Goal: Task Accomplishment & Management: Use online tool/utility

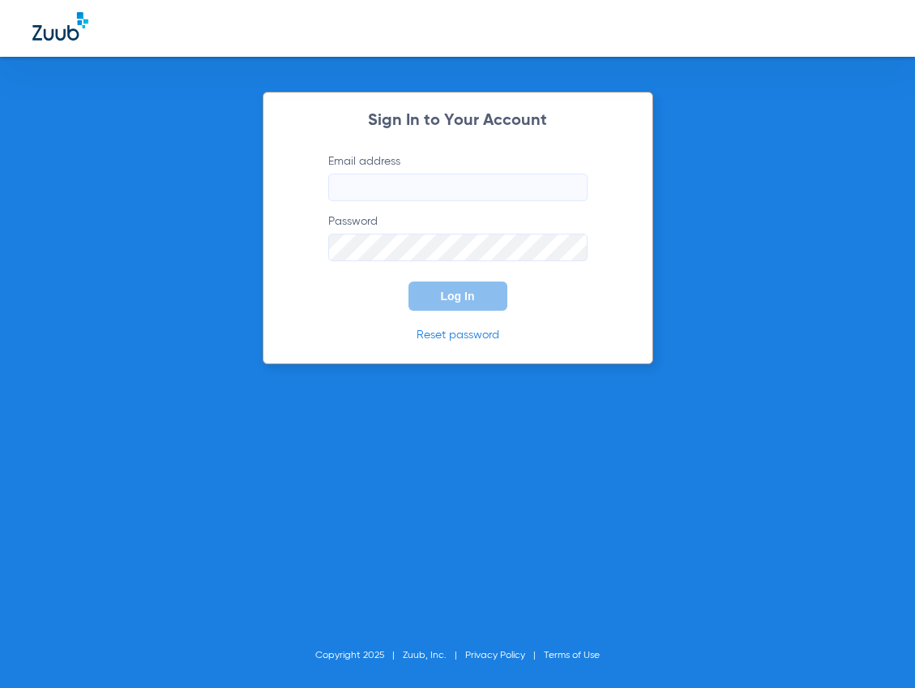
type input "[EMAIL_ADDRESS][DOMAIN_NAME]"
click at [268, 276] on div "Sign In to Your Account Email address [EMAIL_ADDRESS][DOMAIN_NAME] Password Log…" at bounding box center [458, 228] width 391 height 272
click at [413, 282] on button "Log In" at bounding box center [458, 295] width 99 height 29
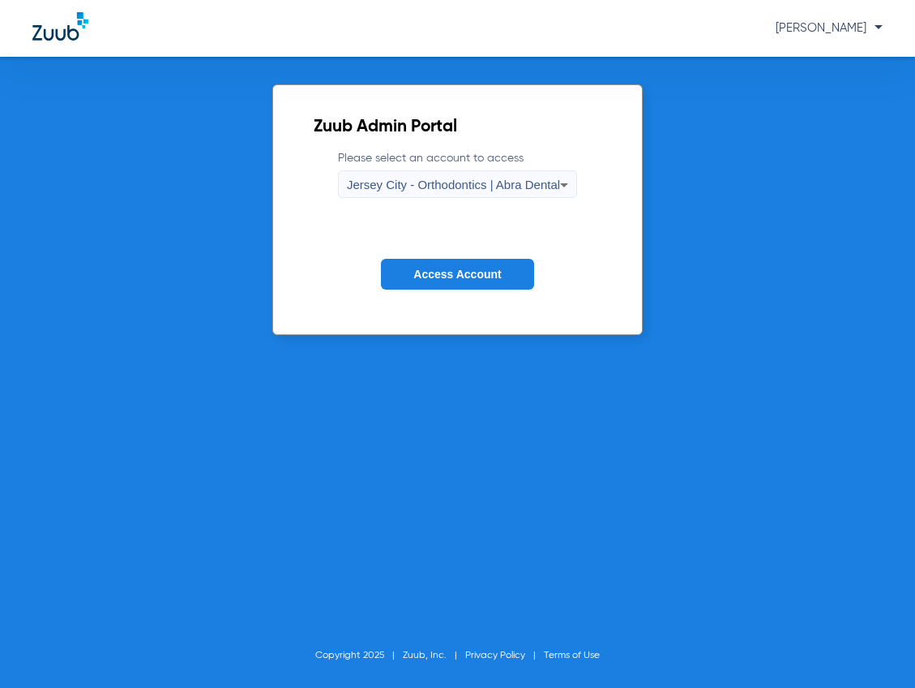
click at [404, 171] on div "Jersey City - Orthodontics | Abra Dental" at bounding box center [453, 185] width 213 height 28
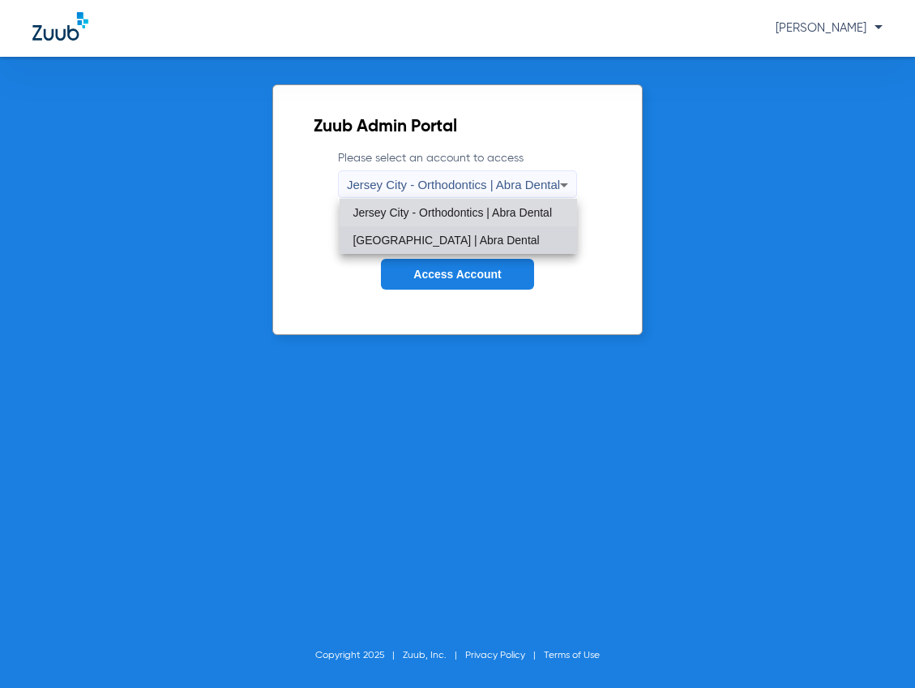
click at [414, 238] on span "[GEOGRAPHIC_DATA] | Abra Dental" at bounding box center [446, 239] width 186 height 11
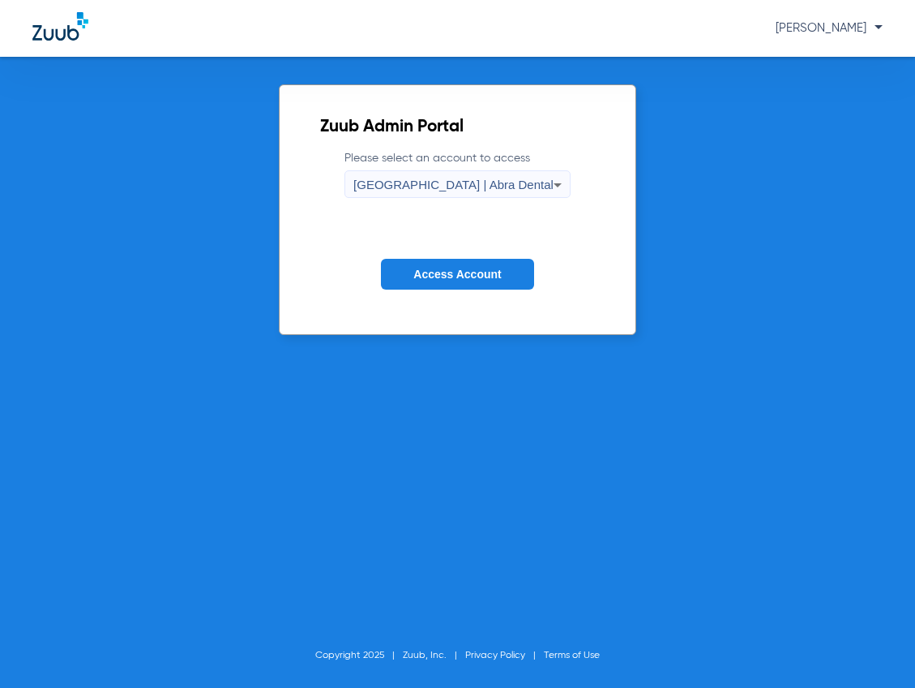
click at [414, 247] on form "Please select an account to access [GEOGRAPHIC_DATA] | Abra Dental Access Accou…" at bounding box center [457, 232] width 275 height 165
click at [414, 261] on button "Access Account" at bounding box center [457, 275] width 152 height 32
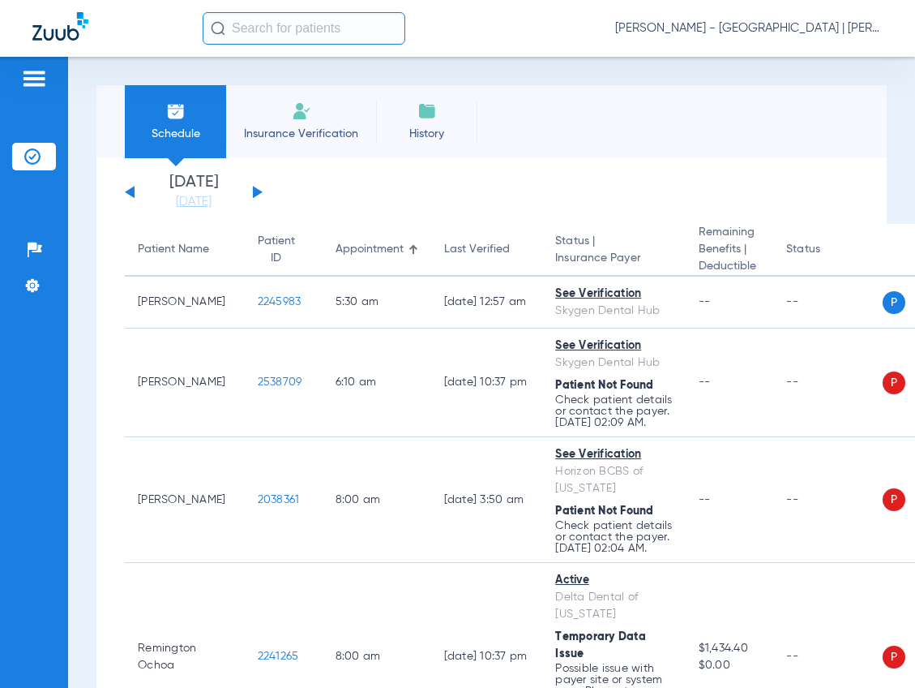
click at [292, 35] on input "text" at bounding box center [304, 28] width 203 height 32
click at [250, 25] on input "text" at bounding box center [304, 28] width 203 height 32
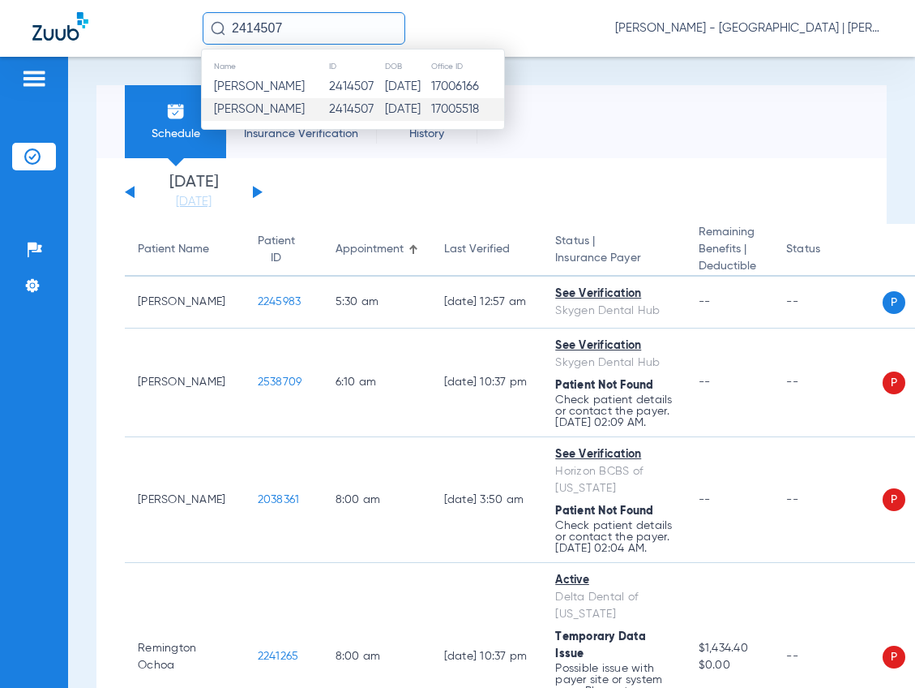
type input "2414507"
click at [265, 109] on span "[PERSON_NAME]" at bounding box center [259, 109] width 91 height 12
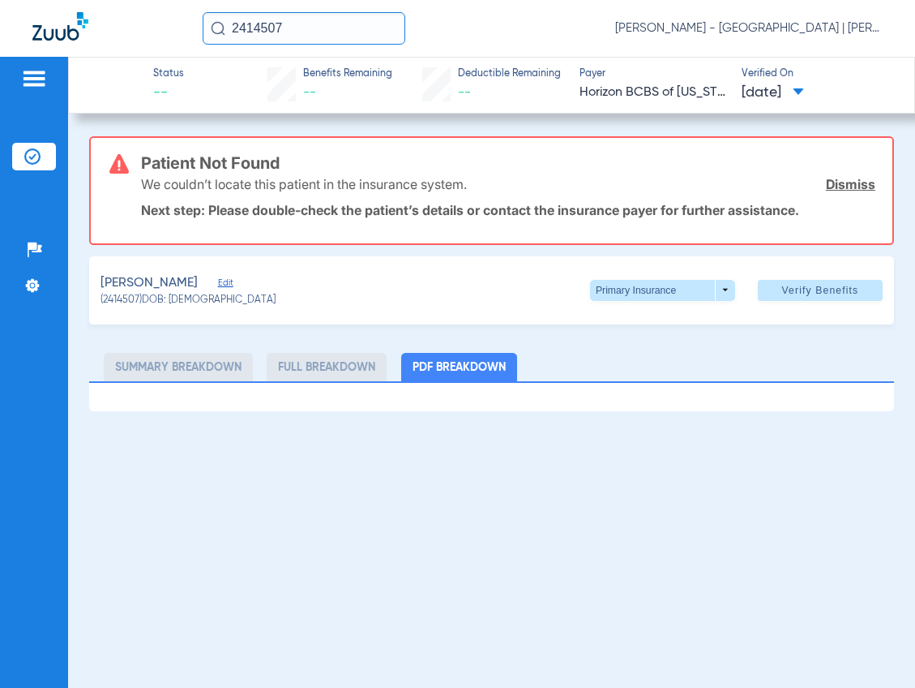
drag, startPoint x: 229, startPoint y: 276, endPoint x: 246, endPoint y: 283, distance: 17.5
click at [231, 277] on div "[PERSON_NAME]" at bounding box center [188, 283] width 175 height 20
click at [233, 283] on span "Edit" at bounding box center [225, 284] width 15 height 15
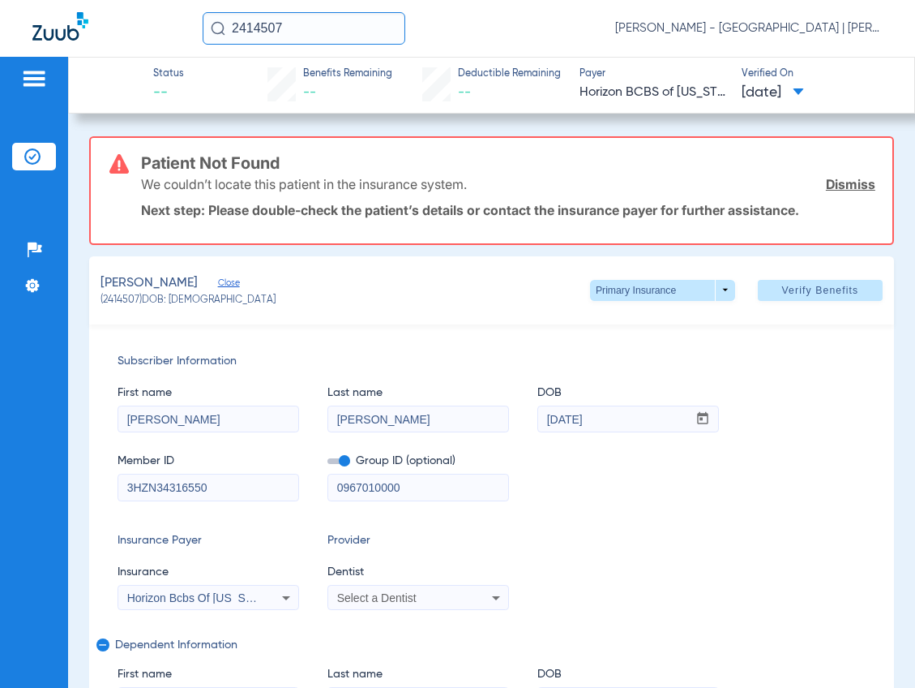
scroll to position [162, 0]
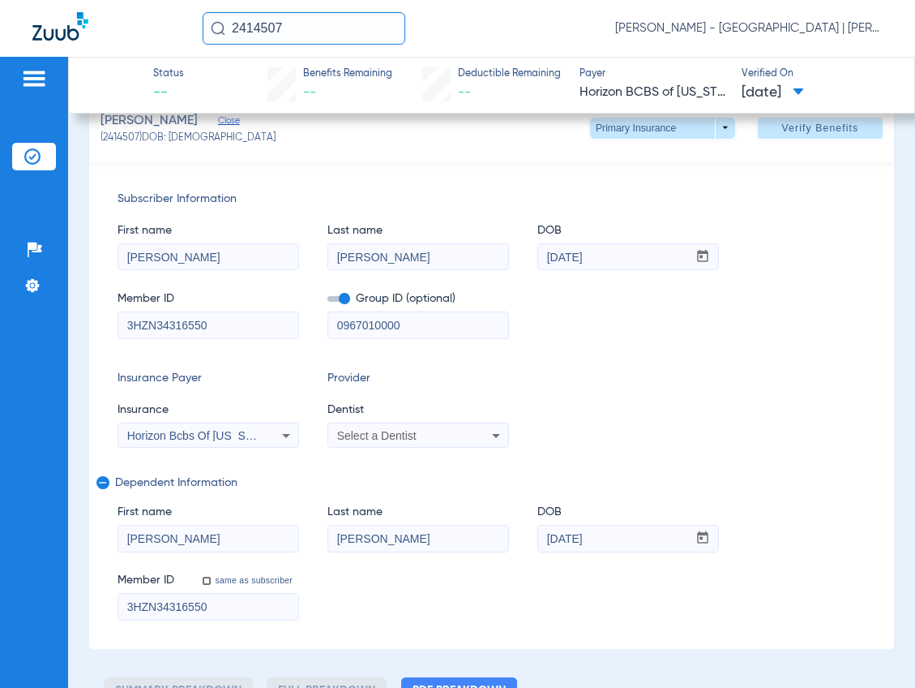
drag, startPoint x: 359, startPoint y: 327, endPoint x: 193, endPoint y: 327, distance: 166.2
click at [193, 327] on div "Member ID 3HZN34316550 Group ID (optional) 0967010000" at bounding box center [492, 307] width 748 height 62
click at [686, 366] on div "Subscriber Information First name [PERSON_NAME] Last name [PERSON_NAME] DOB mm …" at bounding box center [491, 405] width 805 height 486
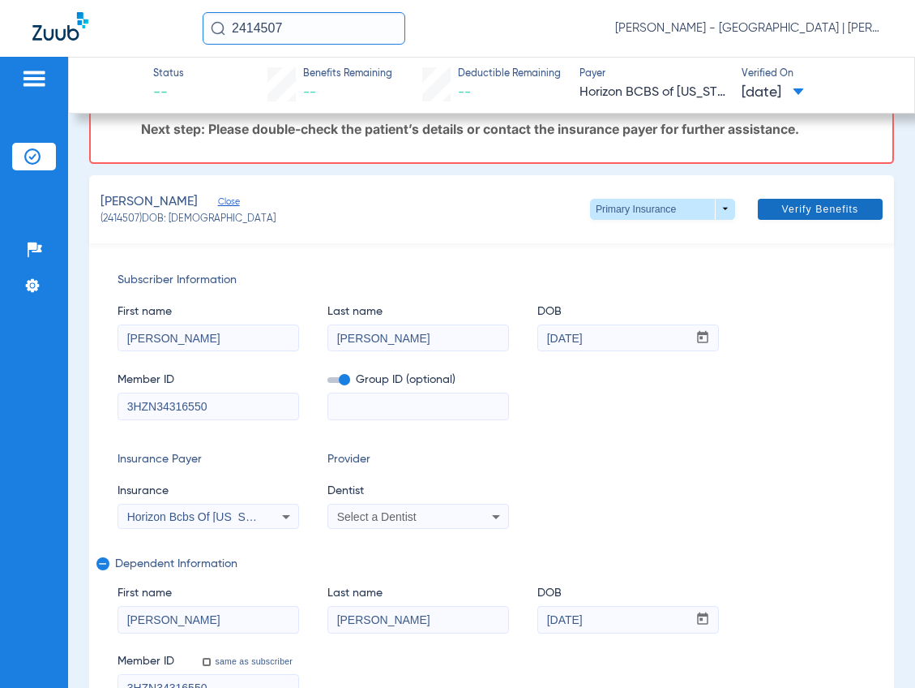
click at [782, 215] on span "Verify Benefits" at bounding box center [820, 209] width 77 height 13
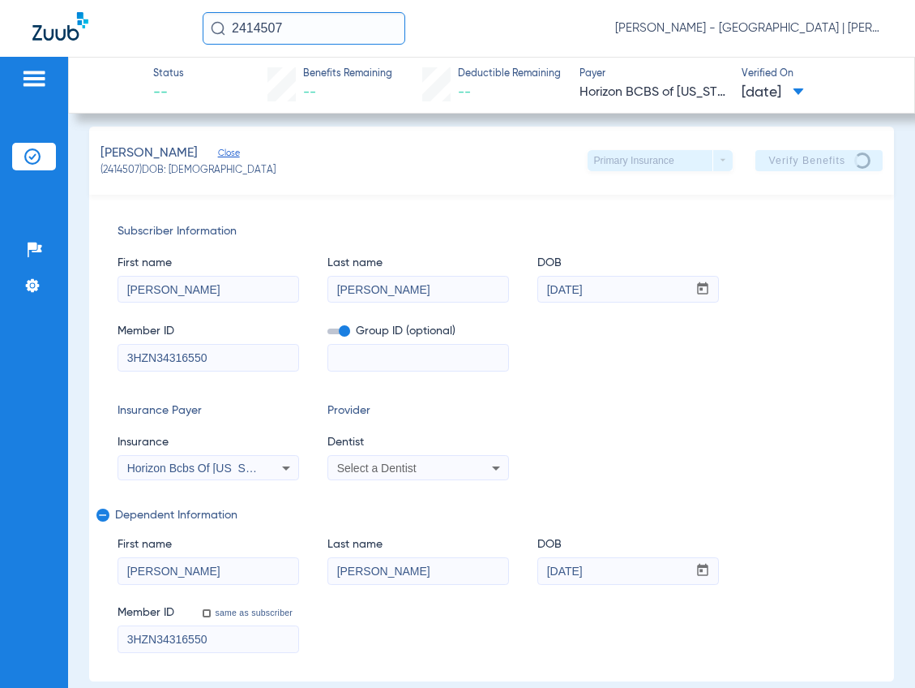
scroll to position [0, 0]
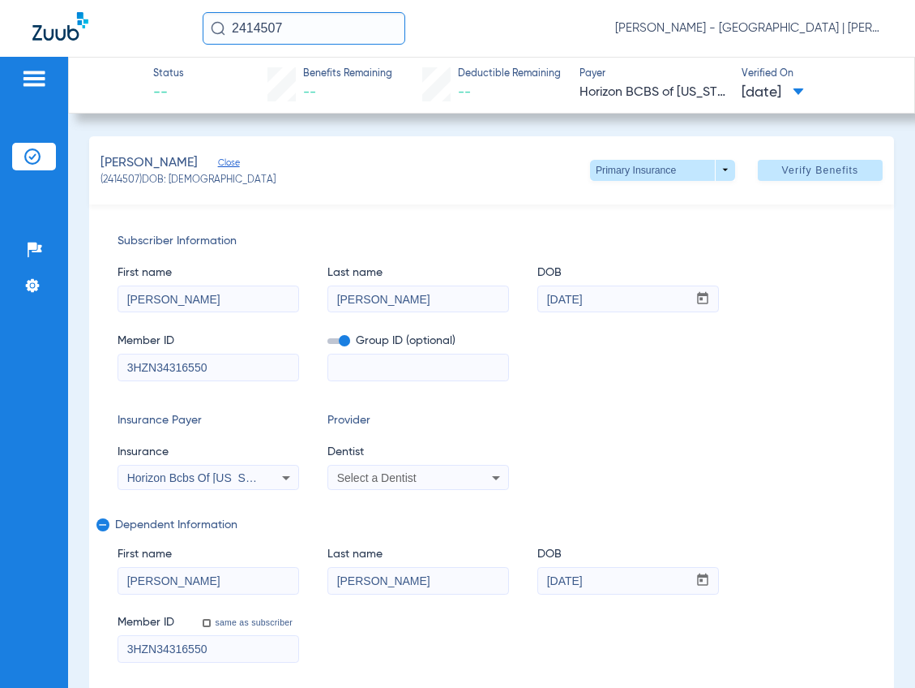
type input "0"
select select "page-width"
type input "1"
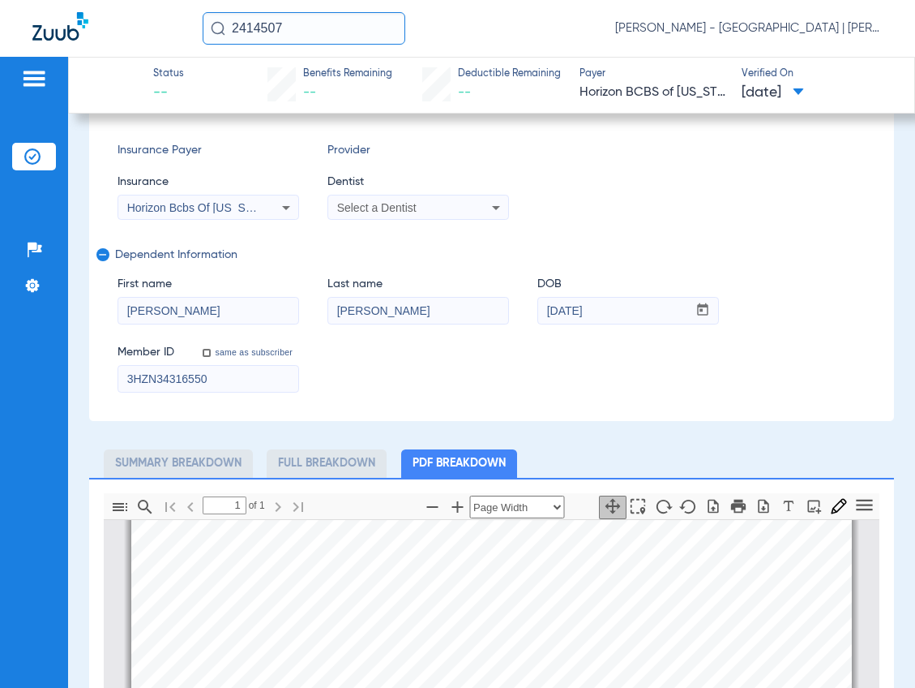
scroll to position [405, 0]
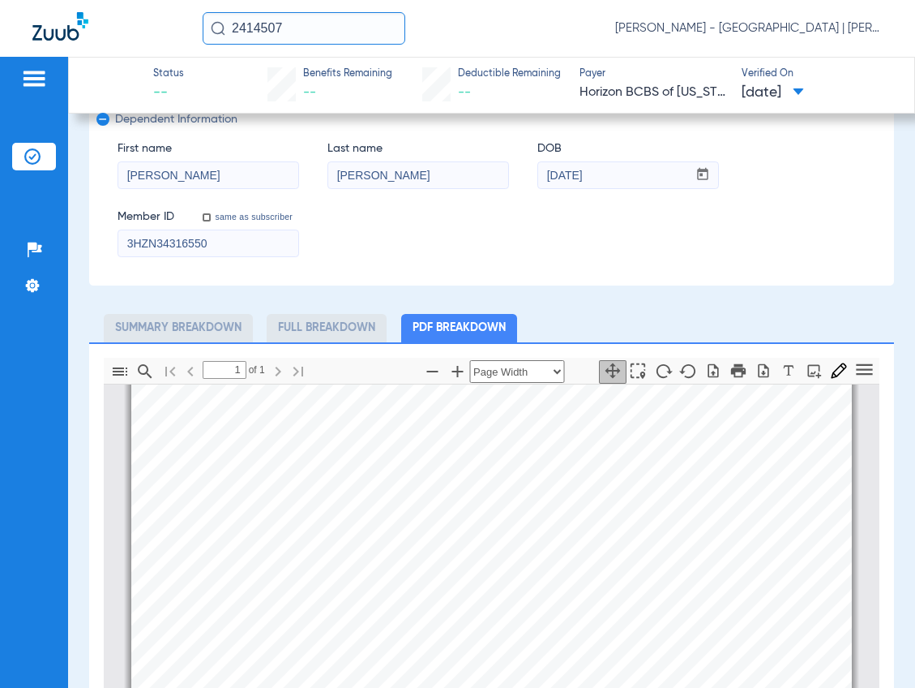
drag, startPoint x: 284, startPoint y: 30, endPoint x: 127, endPoint y: 28, distance: 156.5
click at [127, 28] on div "2414507 [PERSON_NAME] - [GEOGRAPHIC_DATA] | [PERSON_NAME]" at bounding box center [457, 28] width 915 height 57
click at [316, 31] on input "22852263" at bounding box center [304, 28] width 203 height 32
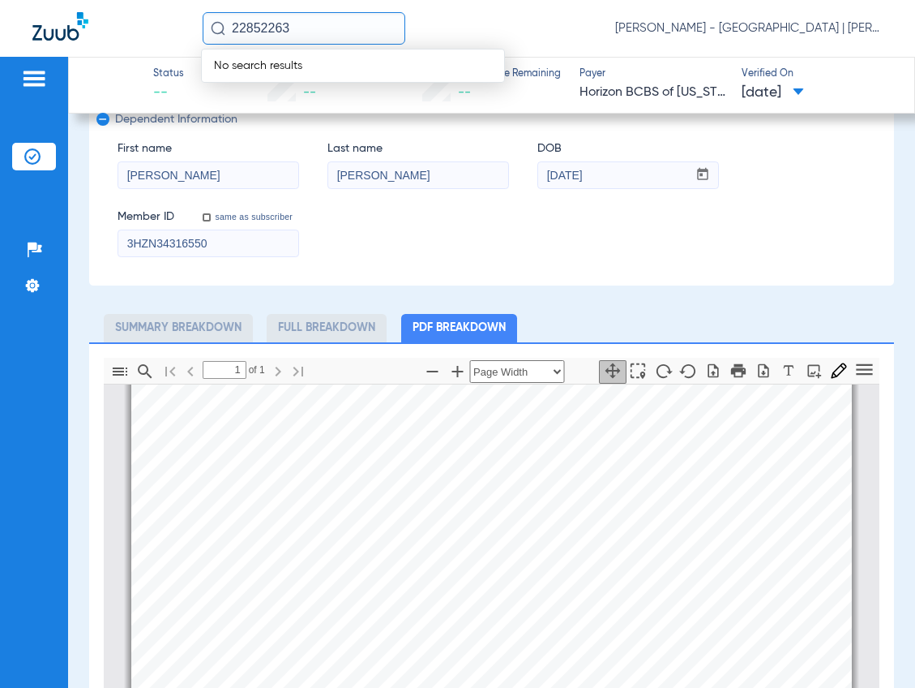
click at [246, 30] on input "22852263" at bounding box center [304, 28] width 203 height 32
click at [303, 22] on input "22852263" at bounding box center [304, 28] width 203 height 32
click at [311, 29] on input "22852263" at bounding box center [304, 28] width 203 height 32
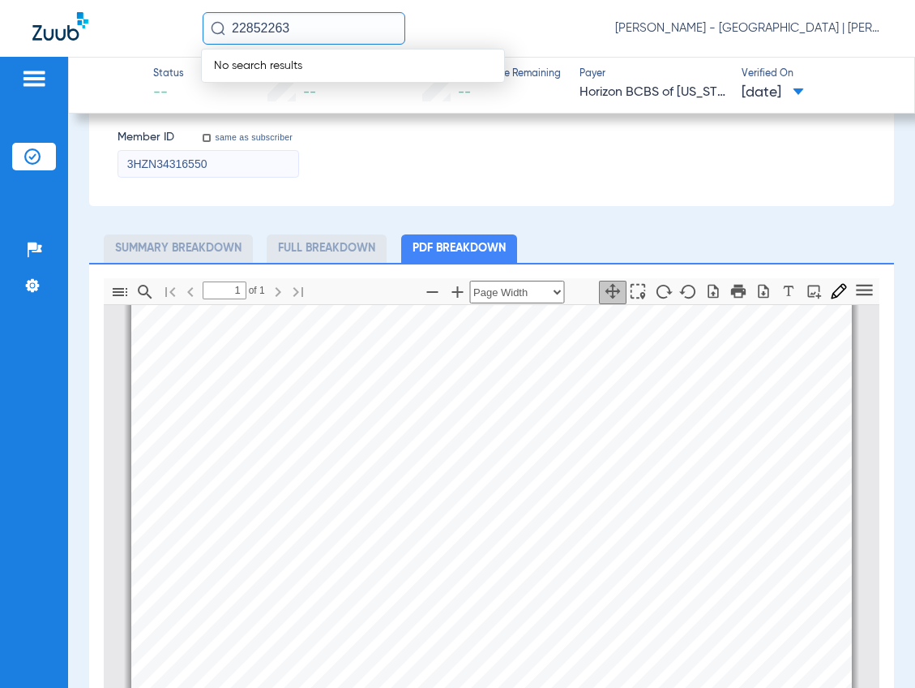
scroll to position [486, 0]
click at [345, 36] on input "22852263" at bounding box center [304, 28] width 203 height 32
click at [312, 34] on input "22852263" at bounding box center [304, 28] width 203 height 32
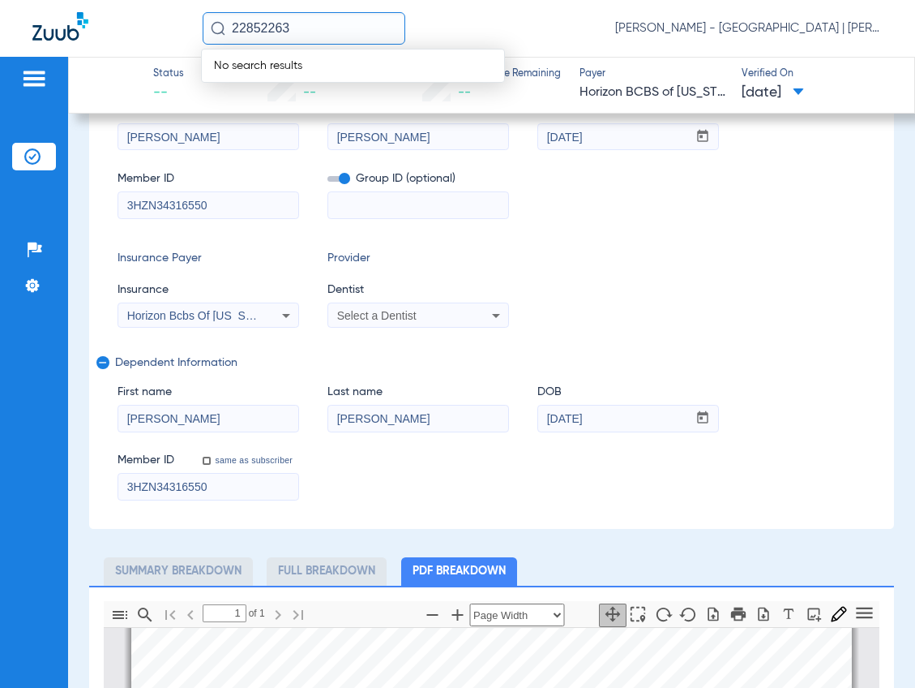
scroll to position [0, 0]
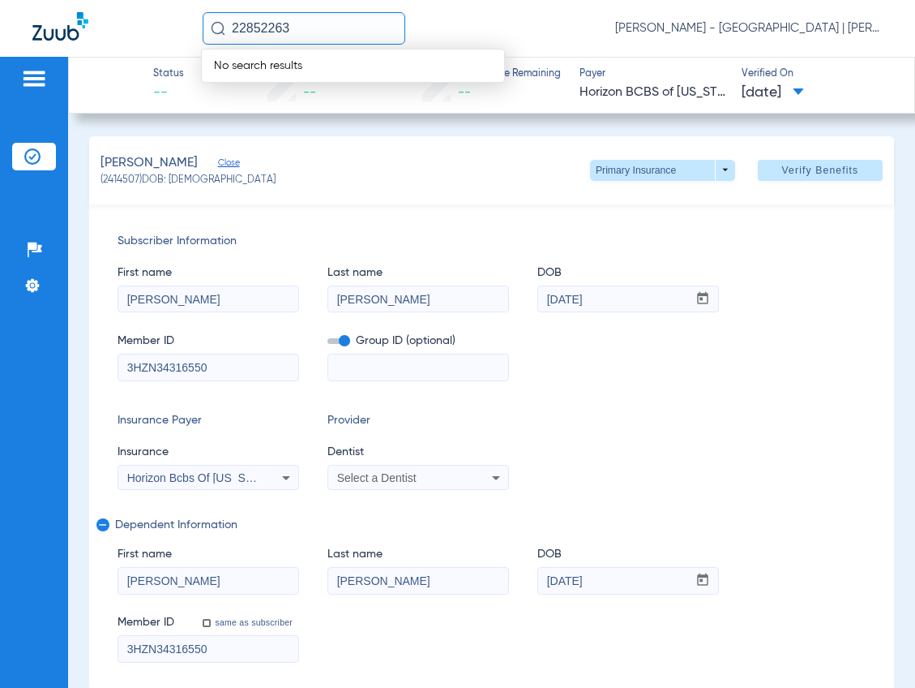
click at [250, 30] on input "22852263" at bounding box center [304, 28] width 203 height 32
click at [251, 29] on input "22852263" at bounding box center [304, 28] width 203 height 32
click at [253, 29] on input "22852263" at bounding box center [304, 28] width 203 height 32
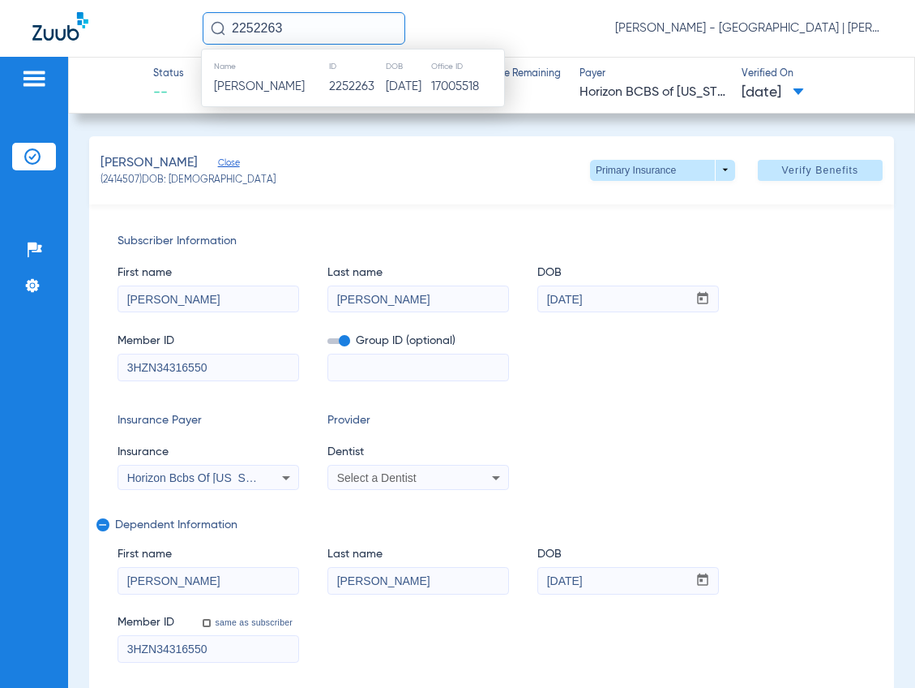
type input "2252263"
click at [274, 71] on th "Name" at bounding box center [265, 67] width 126 height 18
click at [274, 72] on th "Name" at bounding box center [265, 67] width 126 height 18
click at [272, 79] on td "[PERSON_NAME]" at bounding box center [265, 86] width 126 height 23
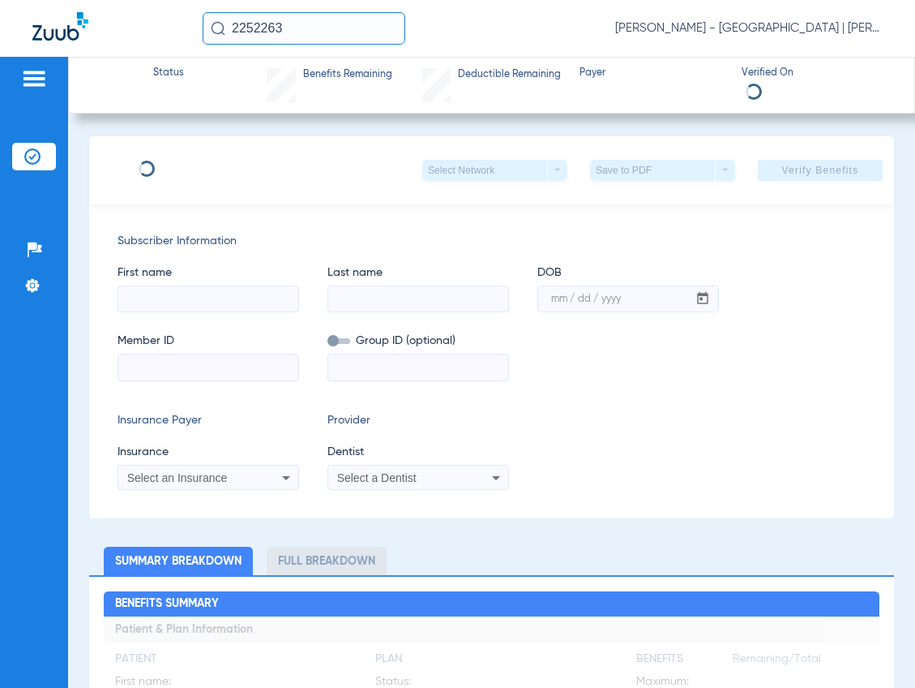
type input "SANDEEP"
type input "EDDLA"
type input "[DATE]"
type input "923150695"
type input "00397130"
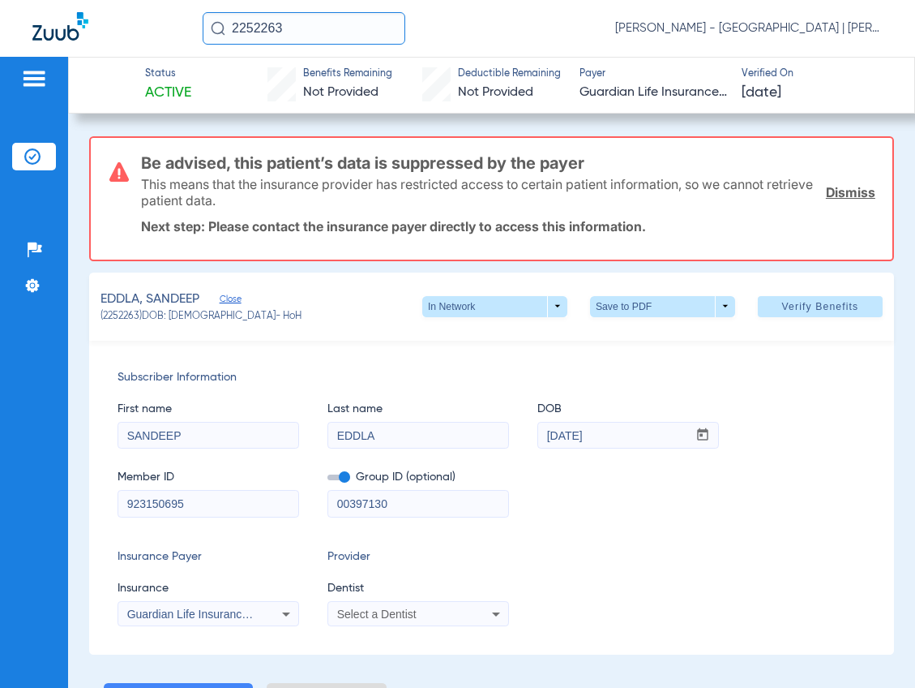
scroll to position [81, 0]
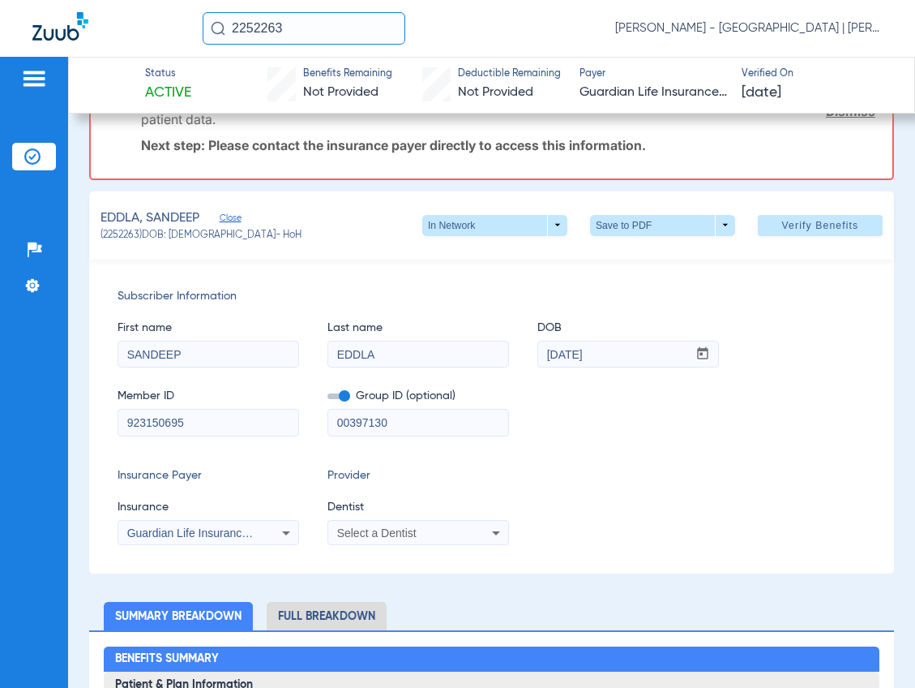
click at [379, 520] on mat-select "Select a Dentist" at bounding box center [419, 533] width 182 height 26
click at [375, 528] on span "Select a Dentist" at bounding box center [376, 532] width 79 height 13
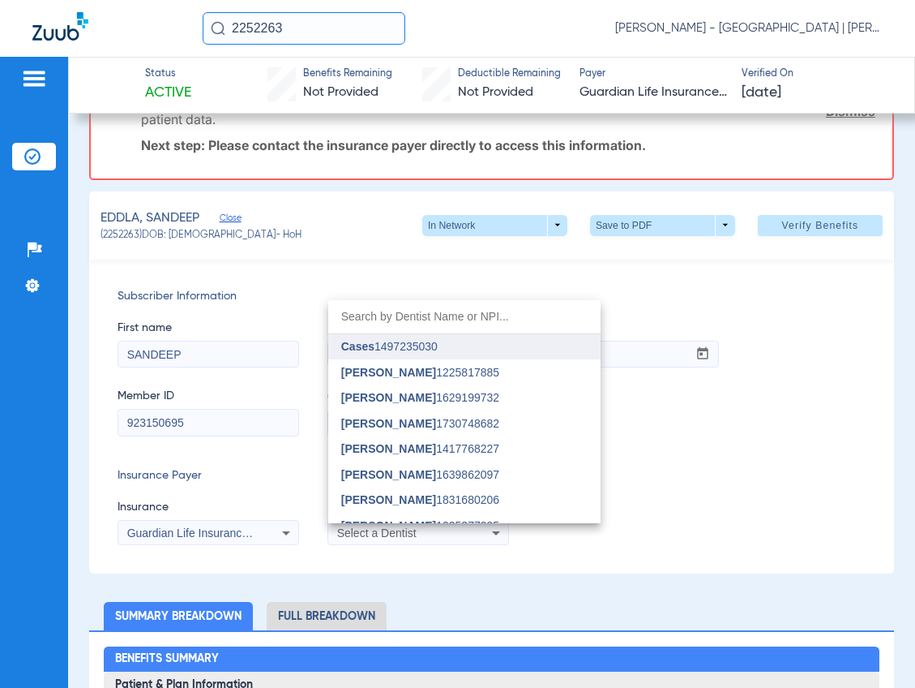
click at [388, 336] on mat-option "Cases 1497235030" at bounding box center [464, 347] width 272 height 26
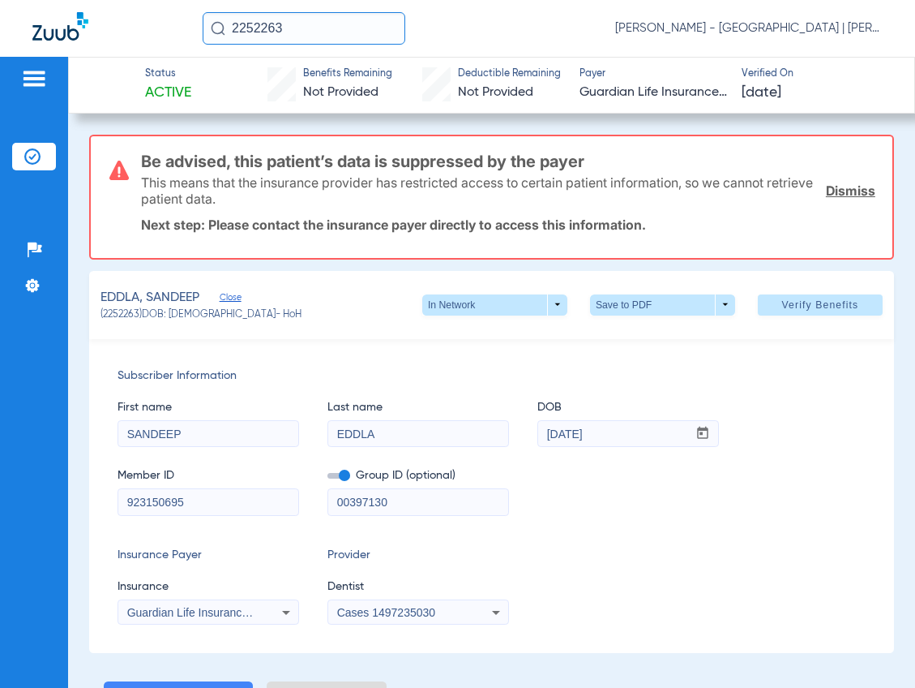
scroll to position [0, 0]
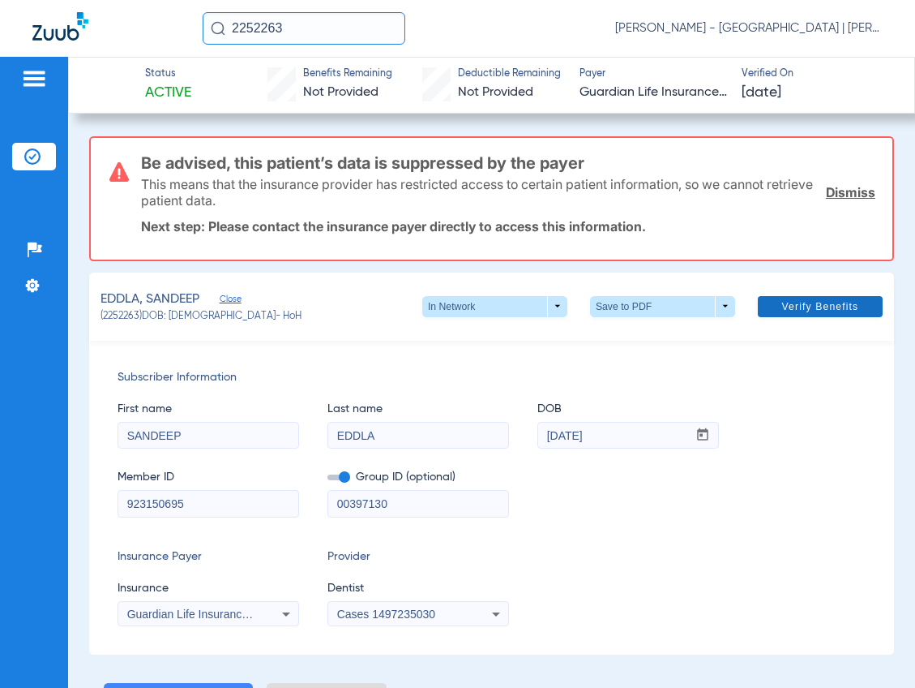
click at [784, 298] on span at bounding box center [820, 306] width 125 height 39
